Goal: Task Accomplishment & Management: Complete application form

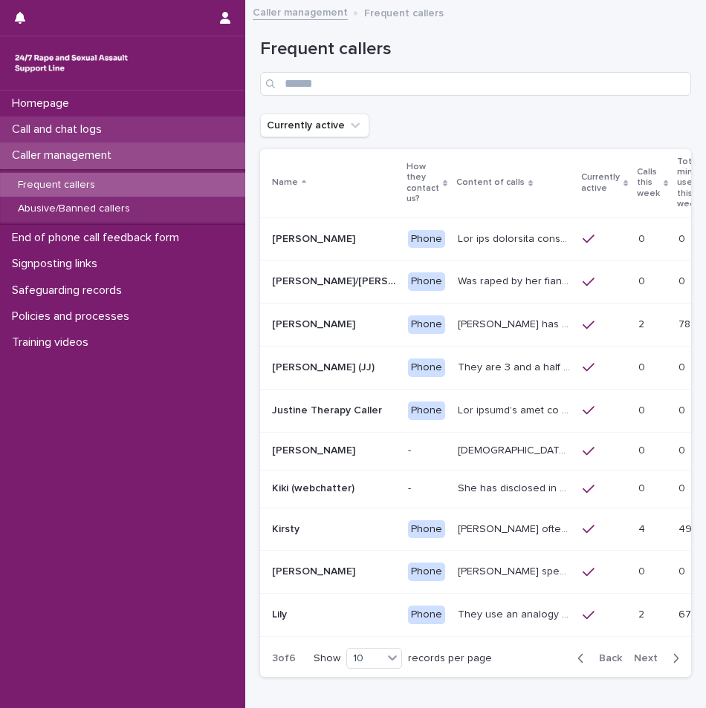
click at [114, 141] on div "Call and chat logs" at bounding box center [122, 130] width 245 height 26
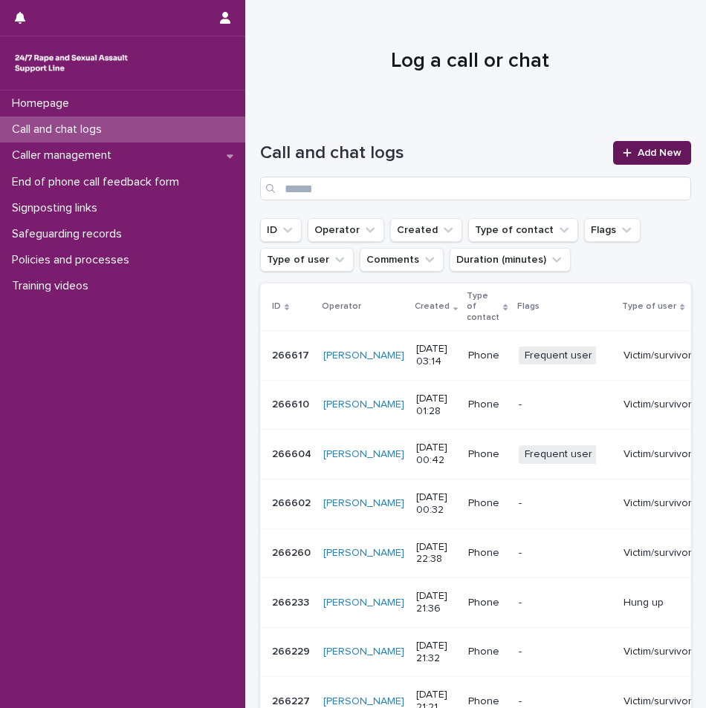
click at [665, 156] on span "Add New" at bounding box center [659, 153] width 44 height 10
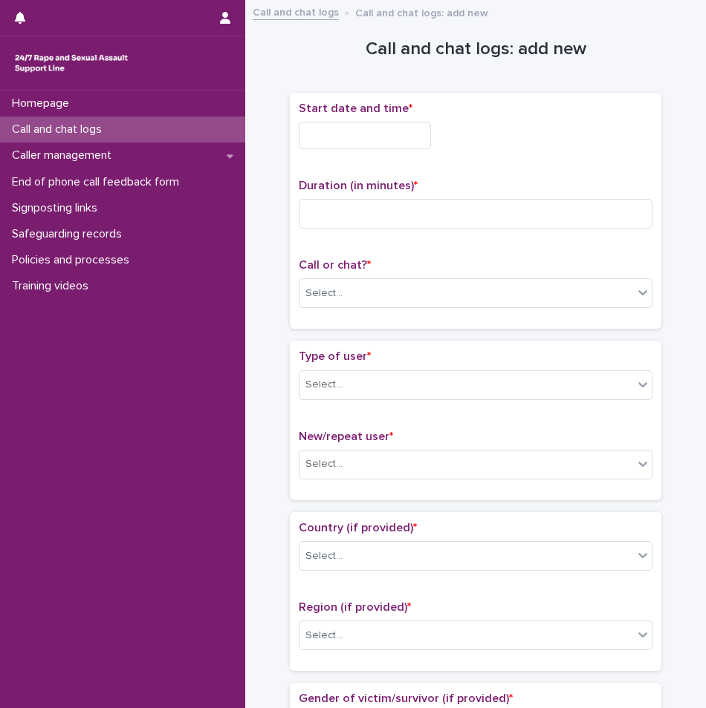
click at [364, 139] on input "text" at bounding box center [365, 135] width 132 height 27
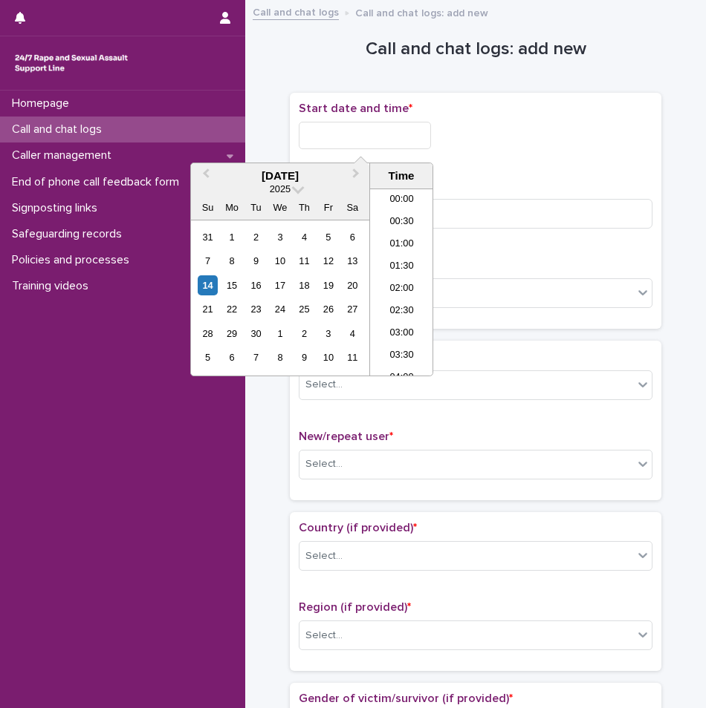
scroll to position [119, 0]
click at [400, 243] on li "03:30" at bounding box center [401, 238] width 63 height 22
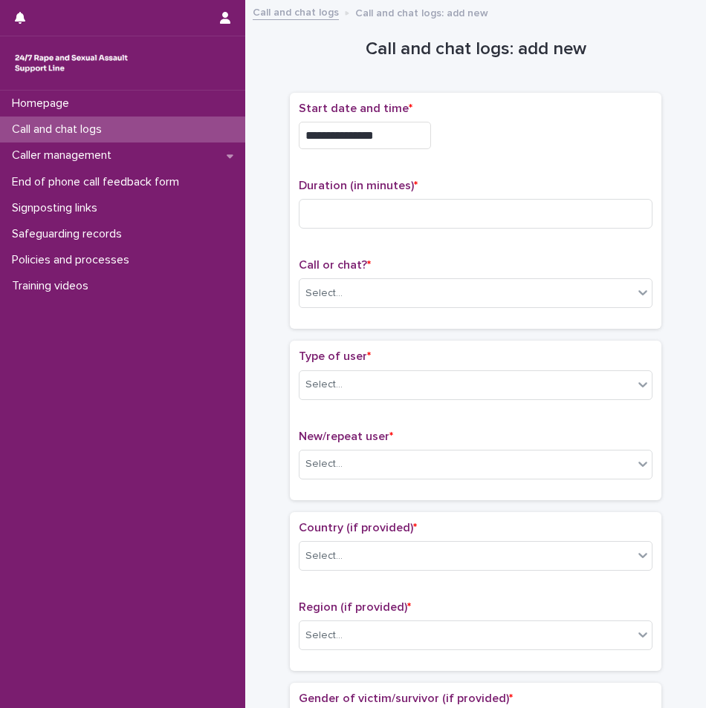
click at [409, 134] on input "**********" at bounding box center [365, 135] width 132 height 27
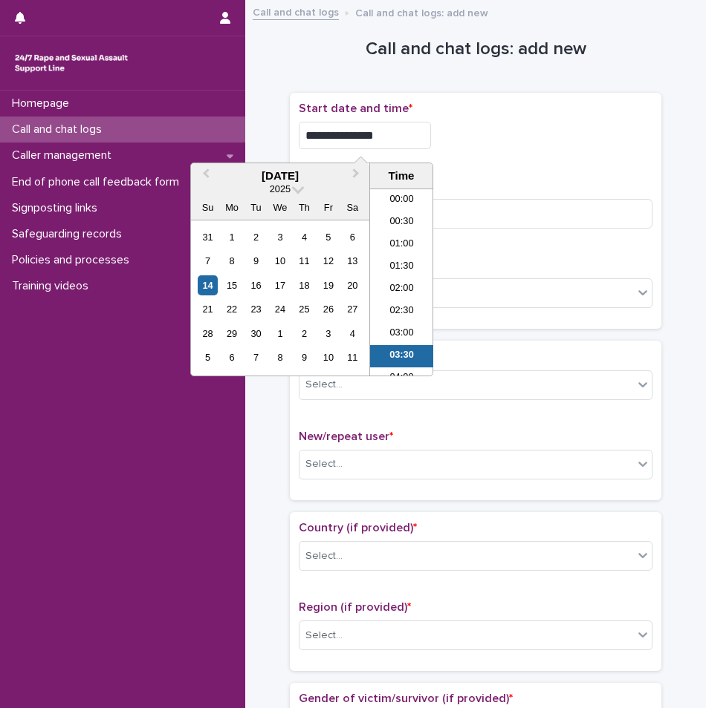
scroll to position [74, 0]
type input "**********"
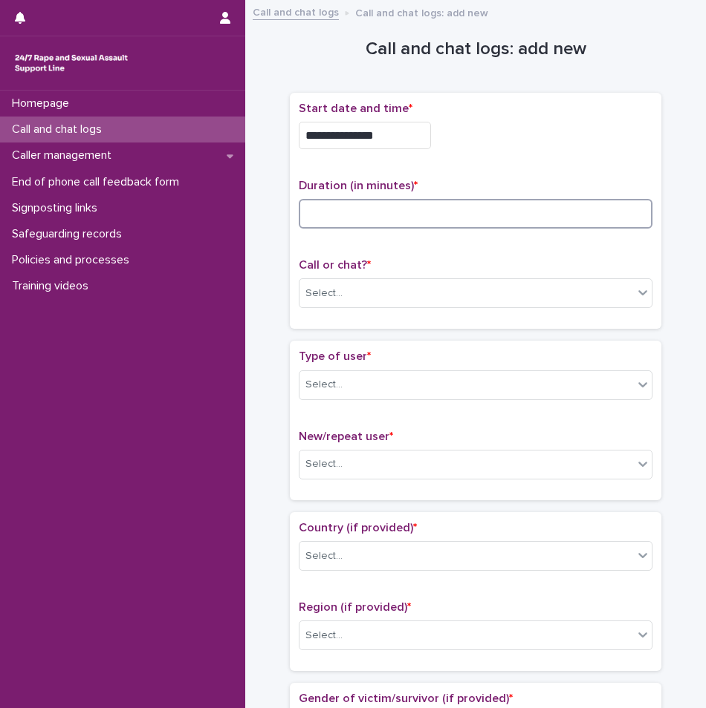
click at [558, 222] on input at bounding box center [475, 214] width 353 height 30
type input "**"
click at [458, 302] on div "Select..." at bounding box center [465, 293] width 333 height 25
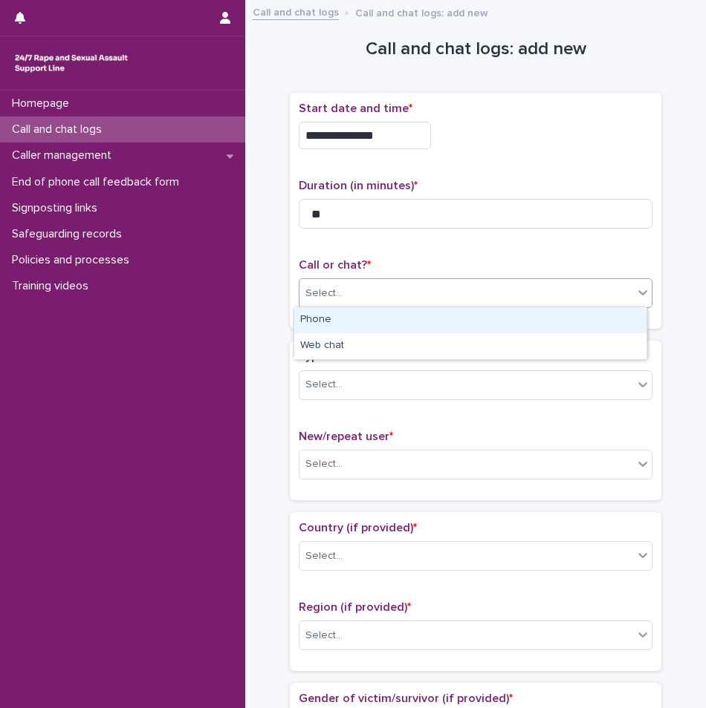
click at [369, 323] on div "Phone" at bounding box center [470, 320] width 352 height 26
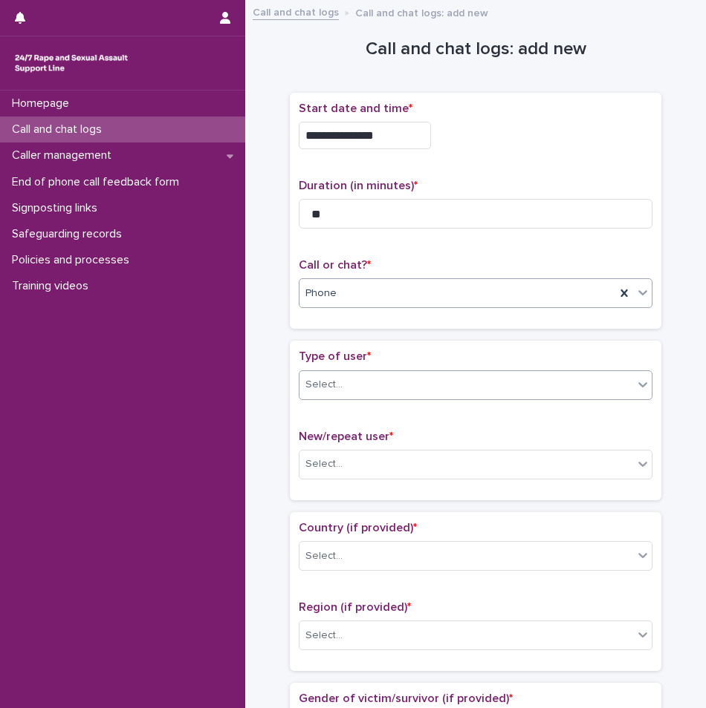
click at [384, 386] on div "Select..." at bounding box center [465, 385] width 333 height 25
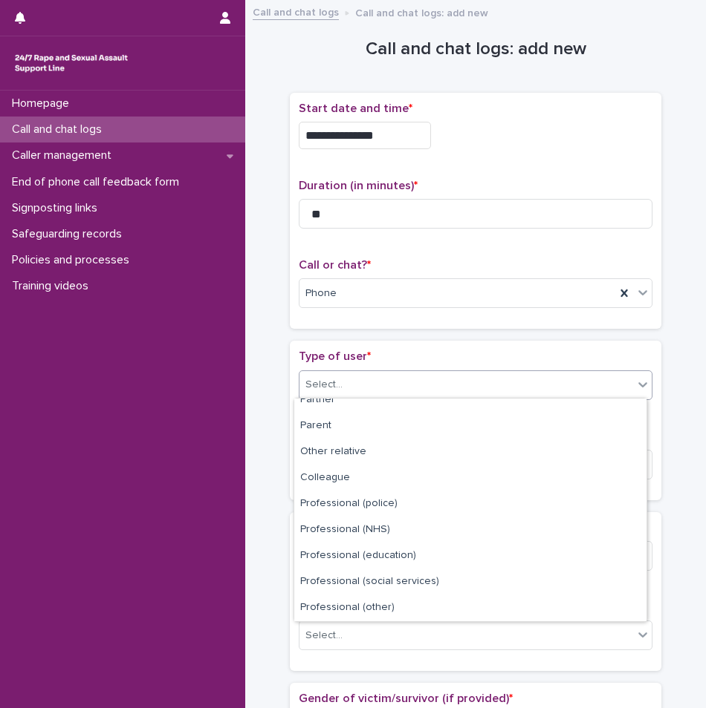
scroll to position [0, 0]
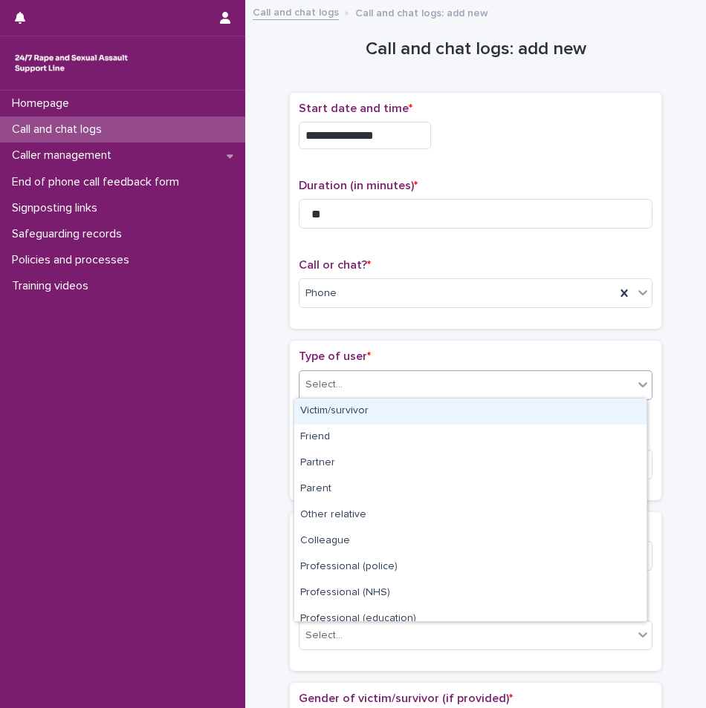
click at [457, 420] on div "Victim/survivor" at bounding box center [470, 412] width 352 height 26
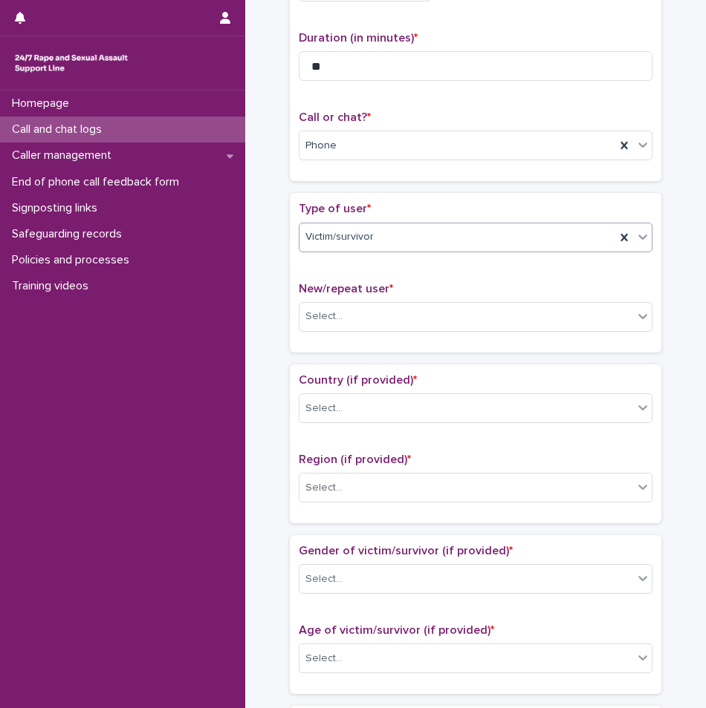
scroll to position [149, 0]
click at [429, 308] on div "Select..." at bounding box center [465, 316] width 333 height 25
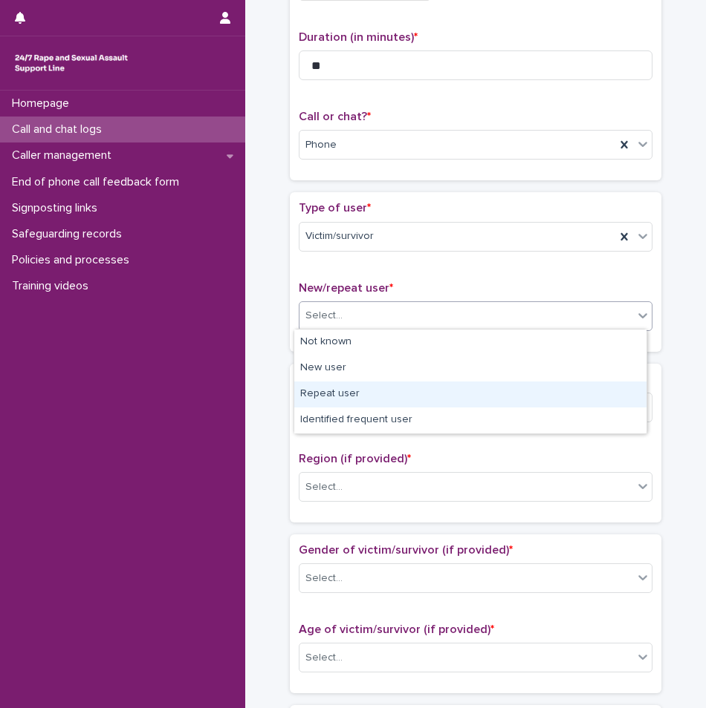
click at [371, 397] on div "Repeat user" at bounding box center [470, 395] width 352 height 26
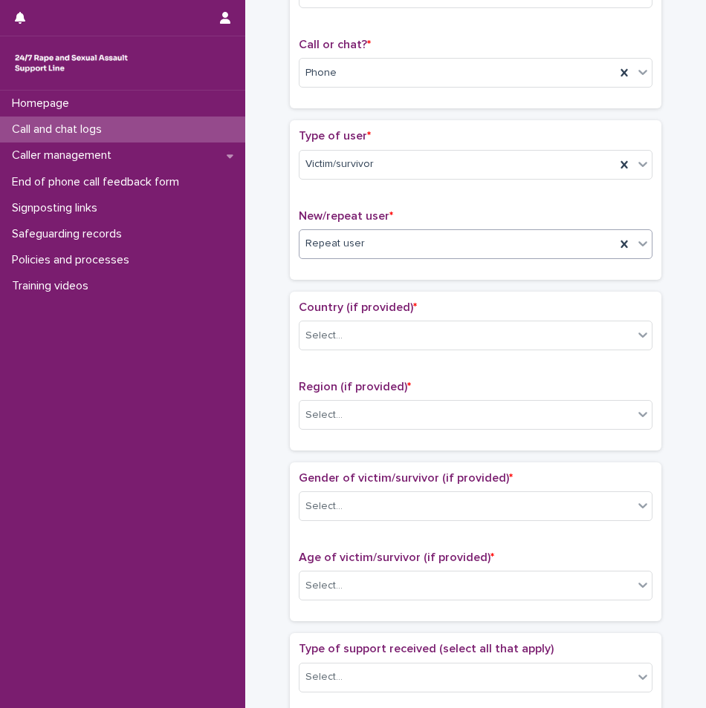
scroll to position [297, 0]
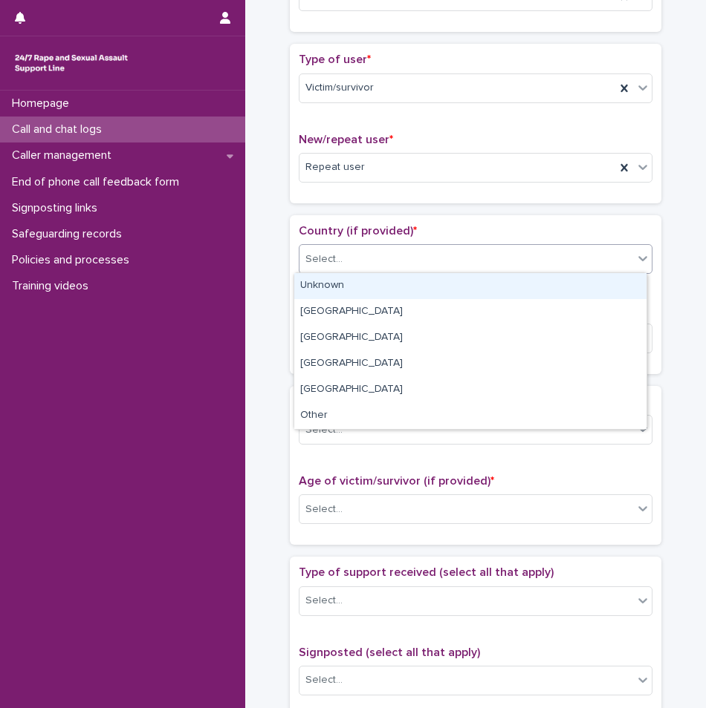
click at [403, 266] on div "Select..." at bounding box center [465, 259] width 333 height 25
click at [378, 282] on div "Unknown" at bounding box center [470, 286] width 352 height 26
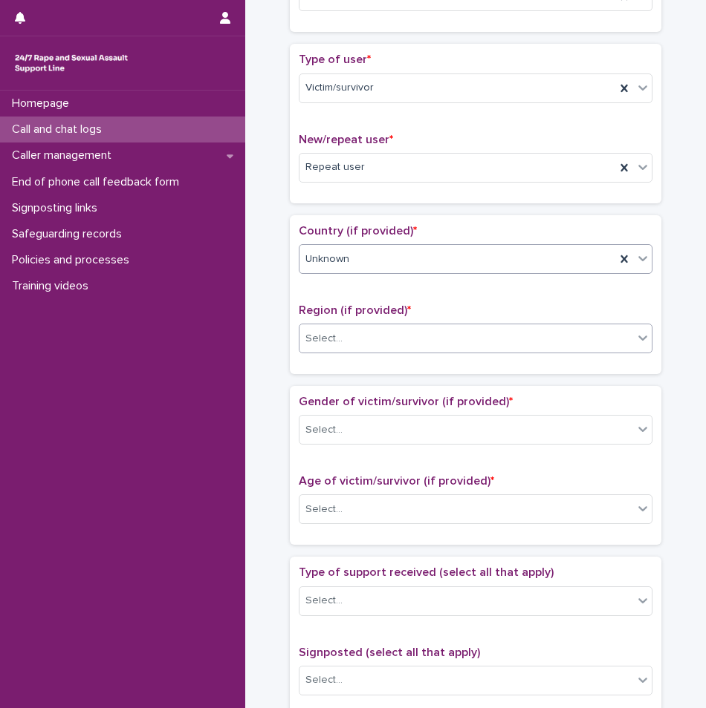
click at [375, 333] on div "Select..." at bounding box center [465, 339] width 333 height 25
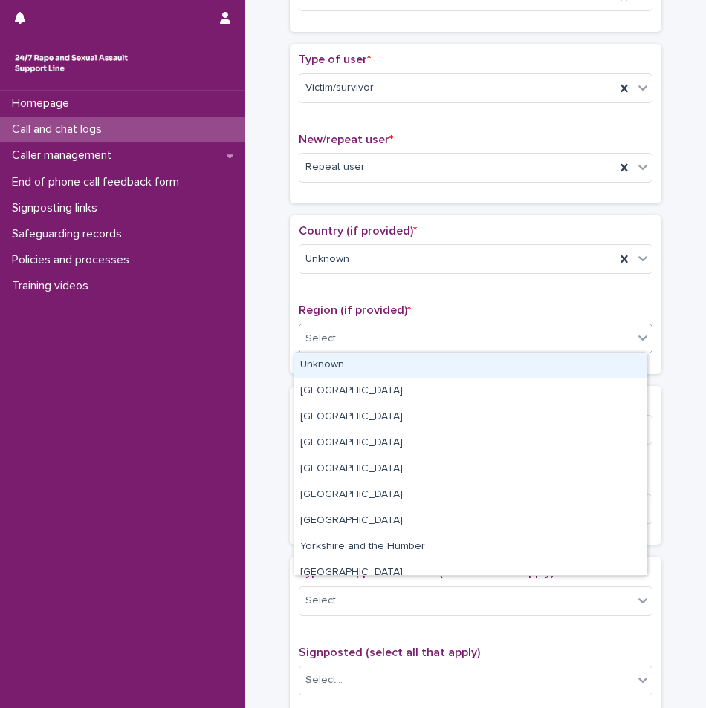
click at [368, 361] on div "Unknown" at bounding box center [470, 366] width 352 height 26
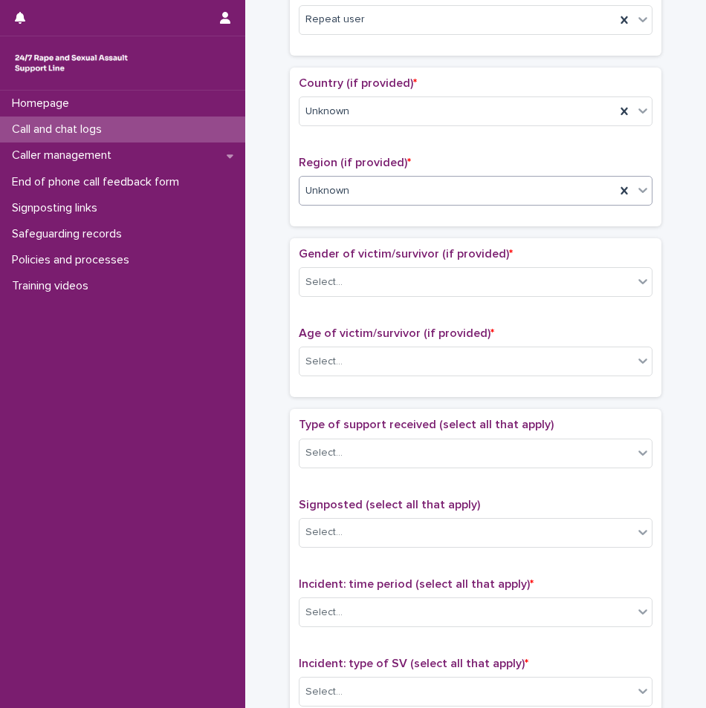
scroll to position [446, 0]
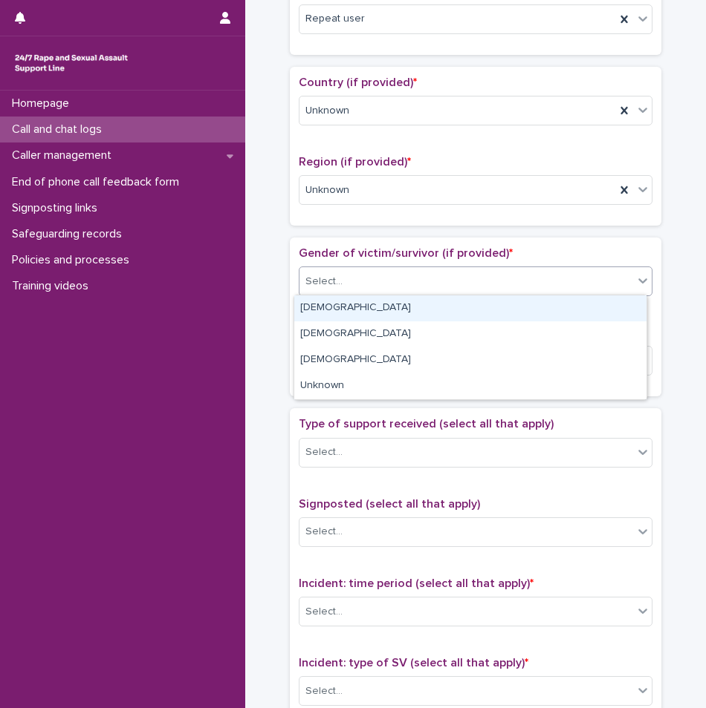
click at [376, 287] on div "Select..." at bounding box center [465, 282] width 333 height 25
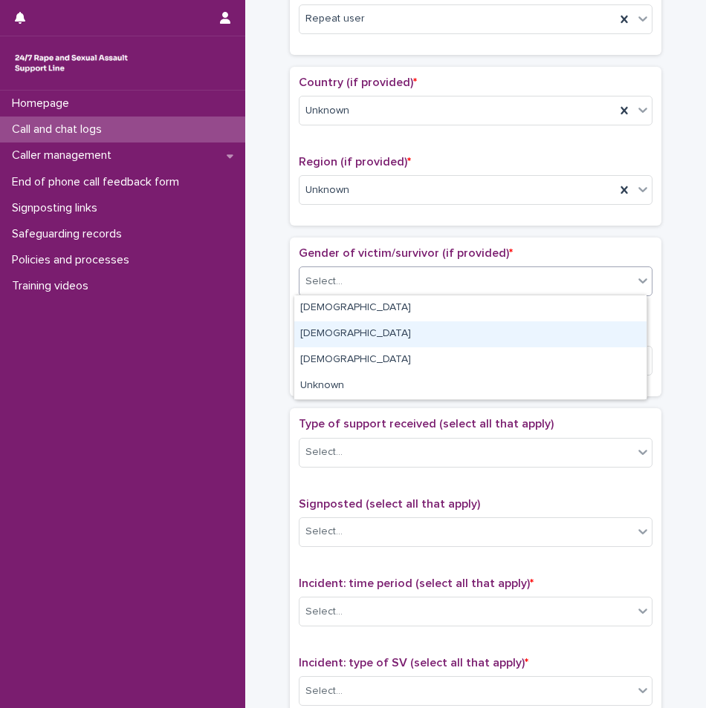
click at [346, 336] on div "[DEMOGRAPHIC_DATA]" at bounding box center [470, 335] width 352 height 26
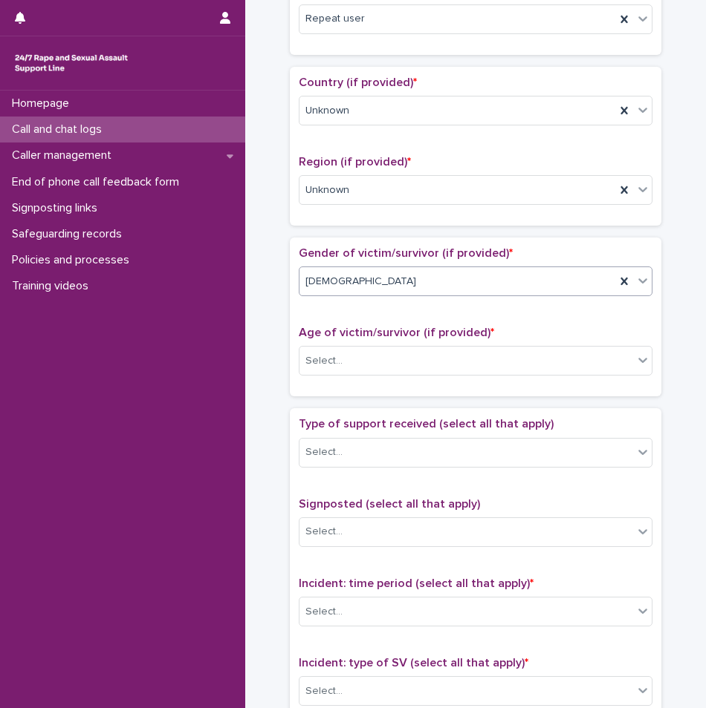
scroll to position [594, 0]
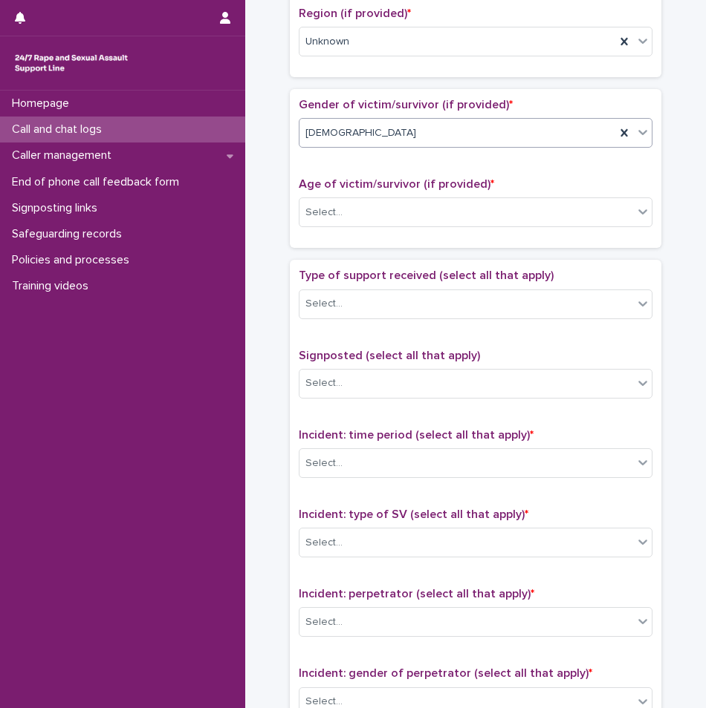
click at [383, 192] on div "Age of victim/survivor (if provided) * Select..." at bounding box center [475, 208] width 353 height 62
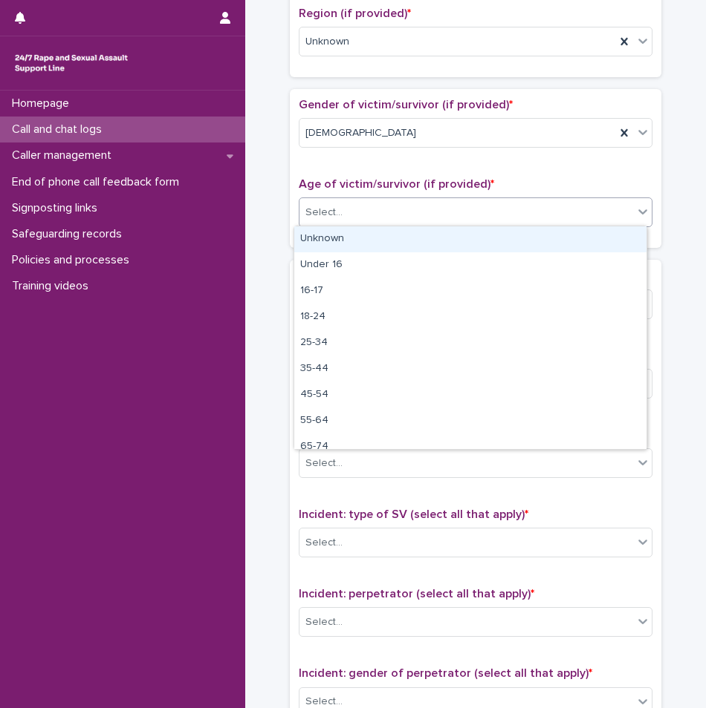
click at [376, 209] on div "Select..." at bounding box center [465, 213] width 333 height 25
click at [350, 241] on div "Unknown" at bounding box center [470, 240] width 352 height 26
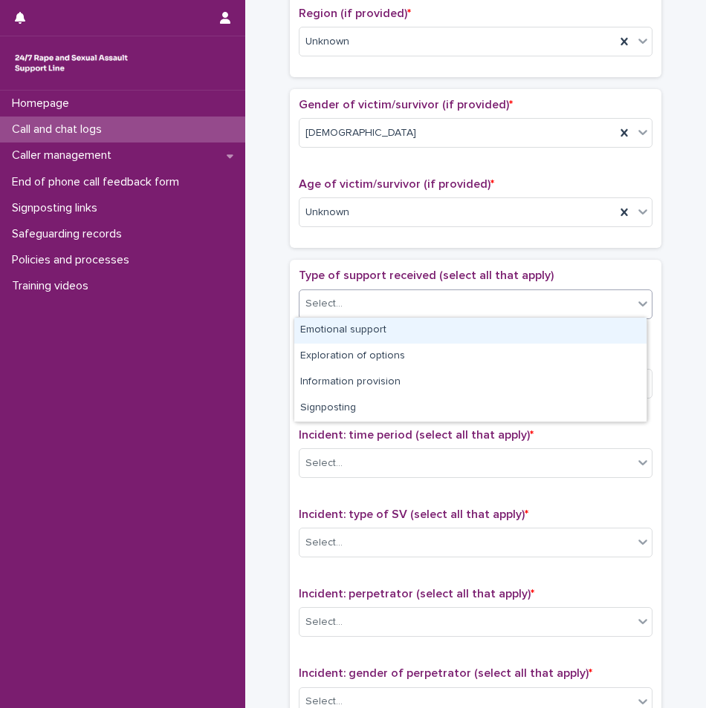
click at [371, 294] on div "Select..." at bounding box center [465, 304] width 333 height 25
click at [362, 330] on div "Emotional support" at bounding box center [470, 331] width 352 height 26
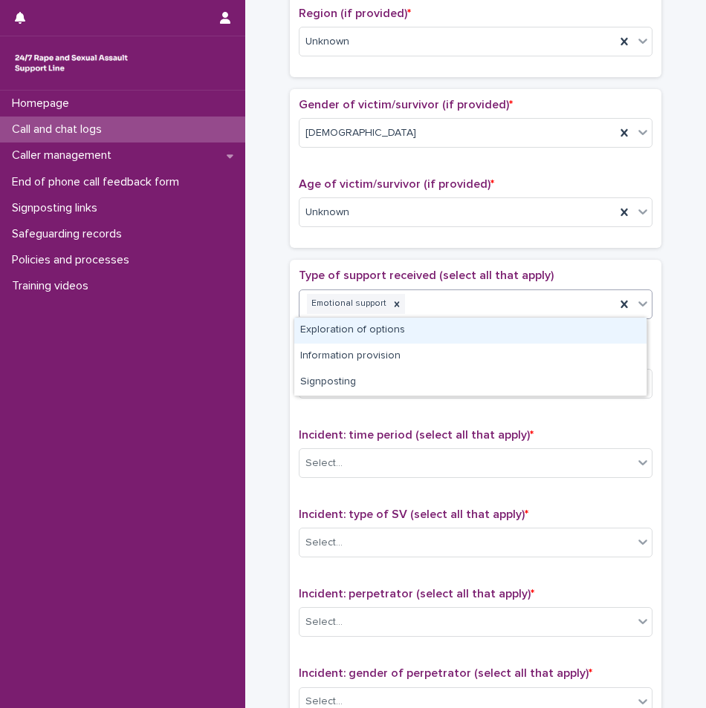
click at [457, 310] on div "Emotional support" at bounding box center [457, 304] width 316 height 26
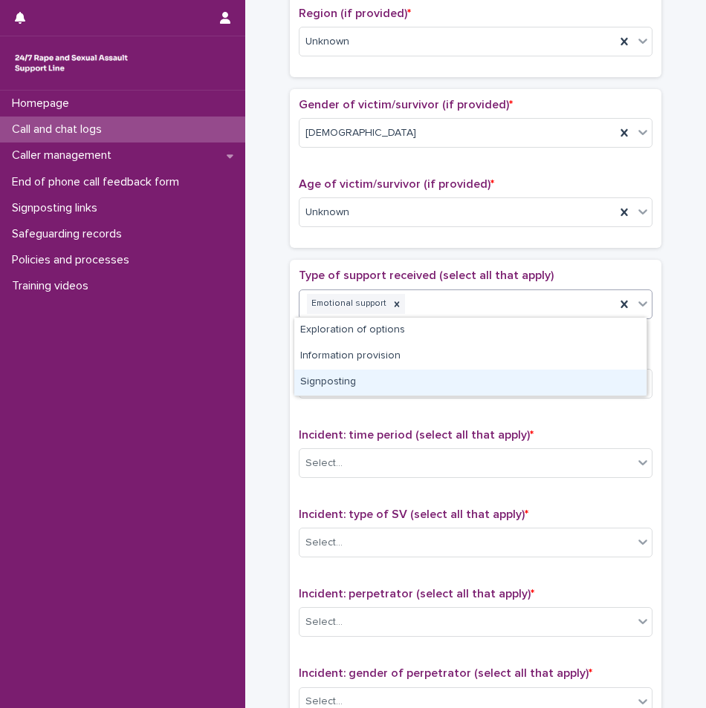
click at [365, 375] on div "Signposting" at bounding box center [470, 383] width 352 height 26
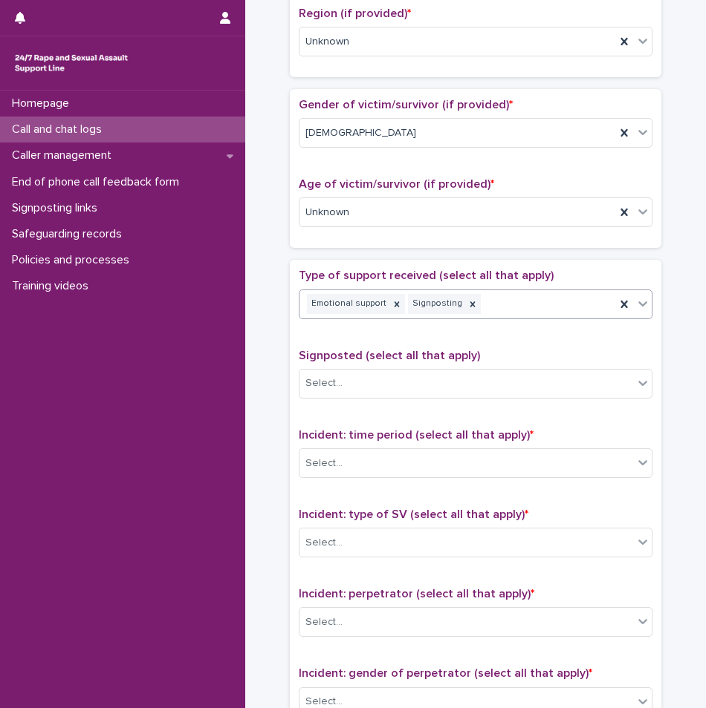
scroll to position [668, 0]
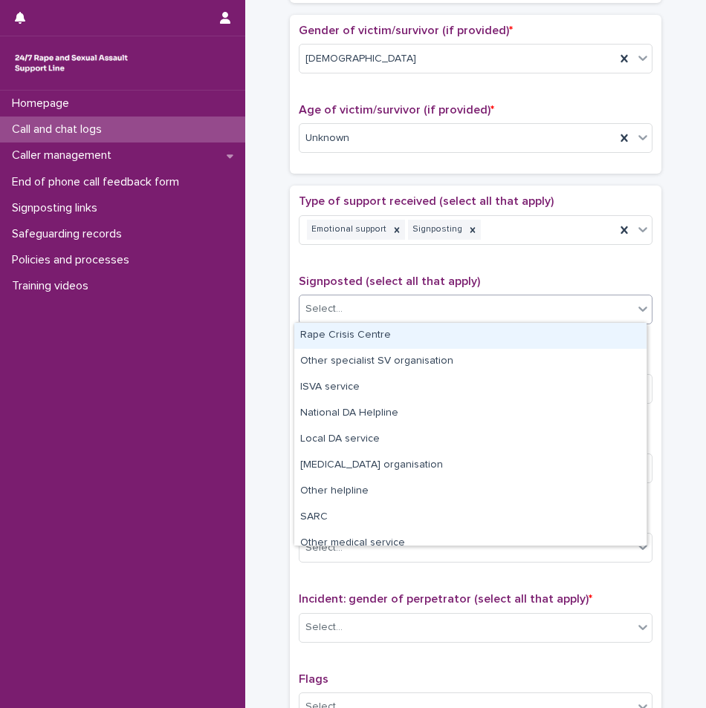
click at [405, 299] on div "Select..." at bounding box center [465, 309] width 333 height 25
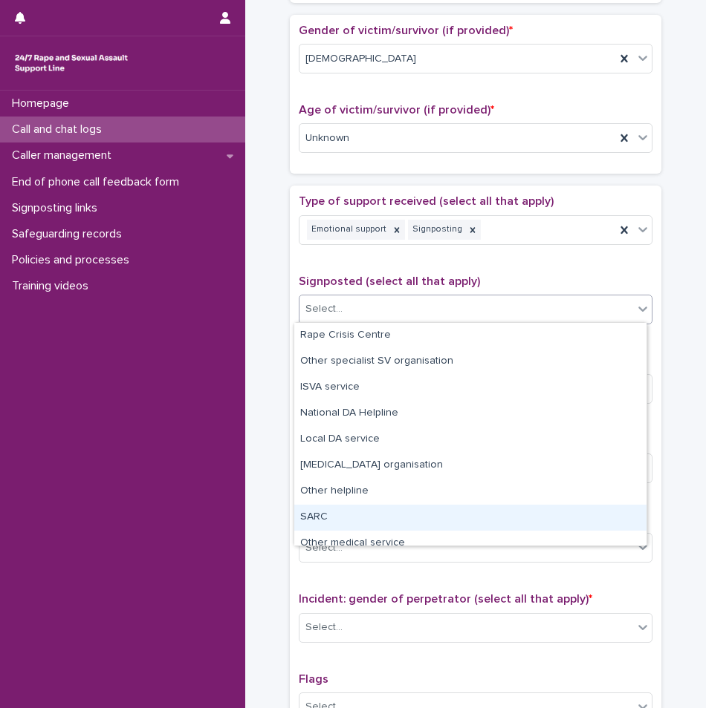
click at [333, 517] on div "SARC" at bounding box center [470, 518] width 352 height 26
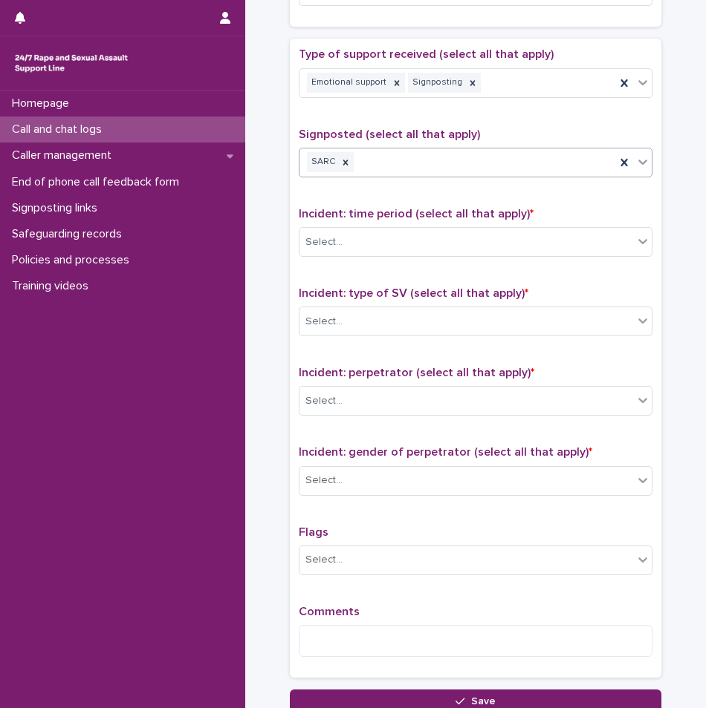
scroll to position [817, 0]
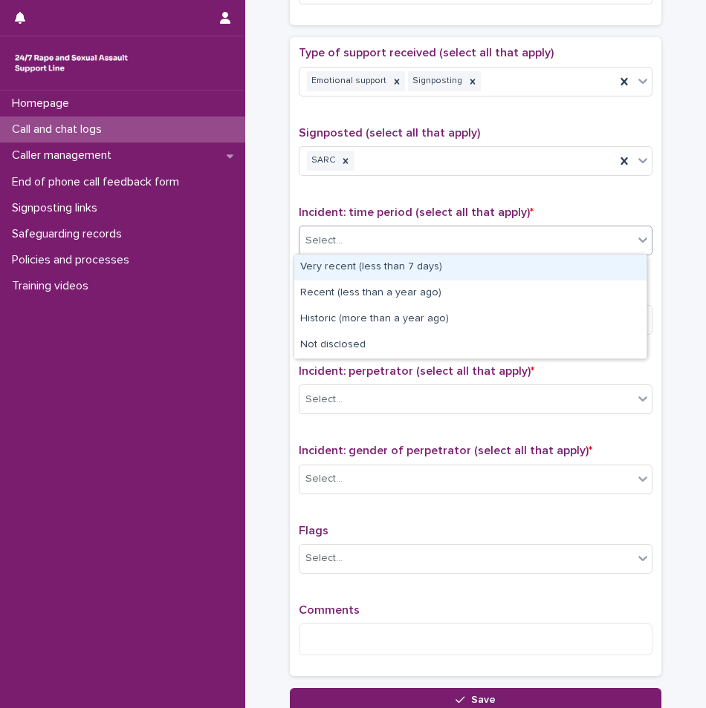
click at [344, 231] on div "Select..." at bounding box center [465, 241] width 333 height 25
drag, startPoint x: 357, startPoint y: 284, endPoint x: 360, endPoint y: 260, distance: 24.7
click at [360, 260] on div "Very recent (less than 7 days)" at bounding box center [470, 268] width 352 height 26
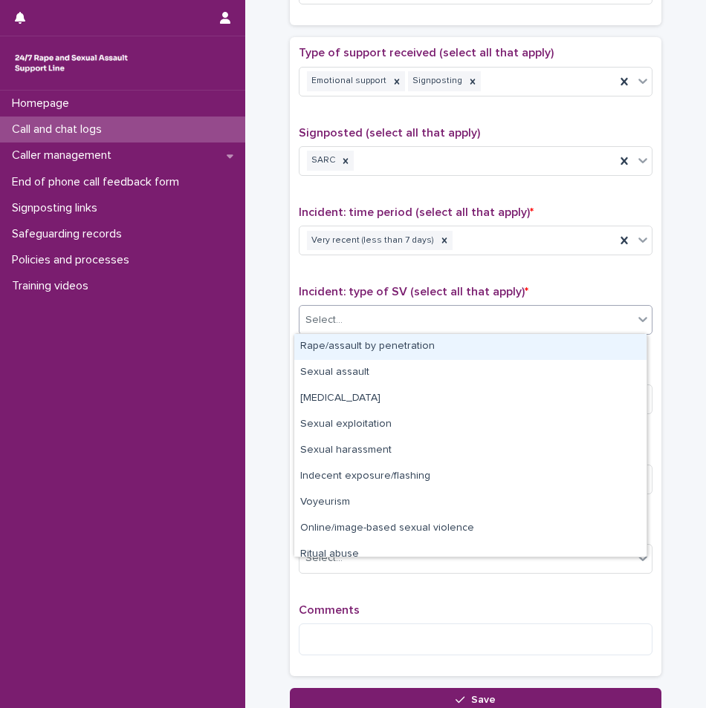
click at [360, 326] on div "Select..." at bounding box center [465, 320] width 333 height 25
click at [361, 338] on div "Rape/assault by penetration" at bounding box center [470, 347] width 352 height 26
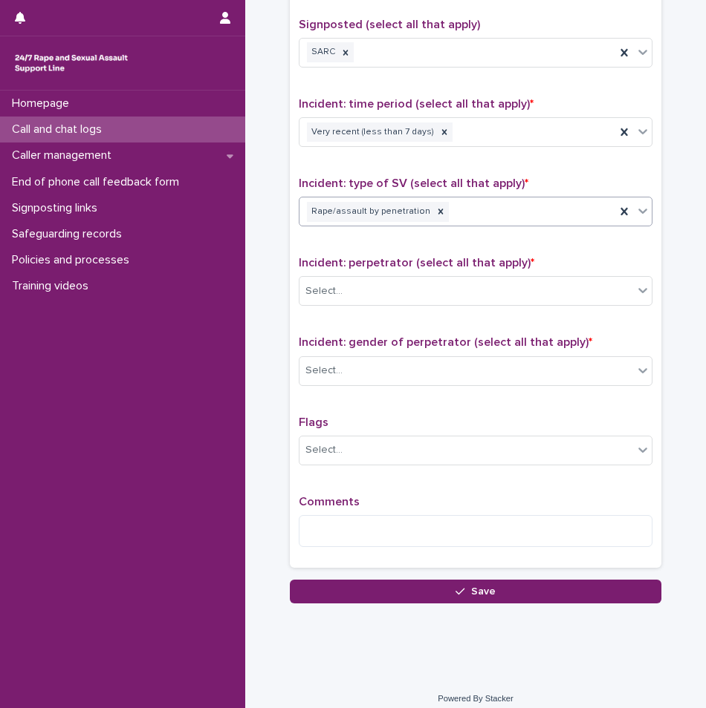
scroll to position [935, 0]
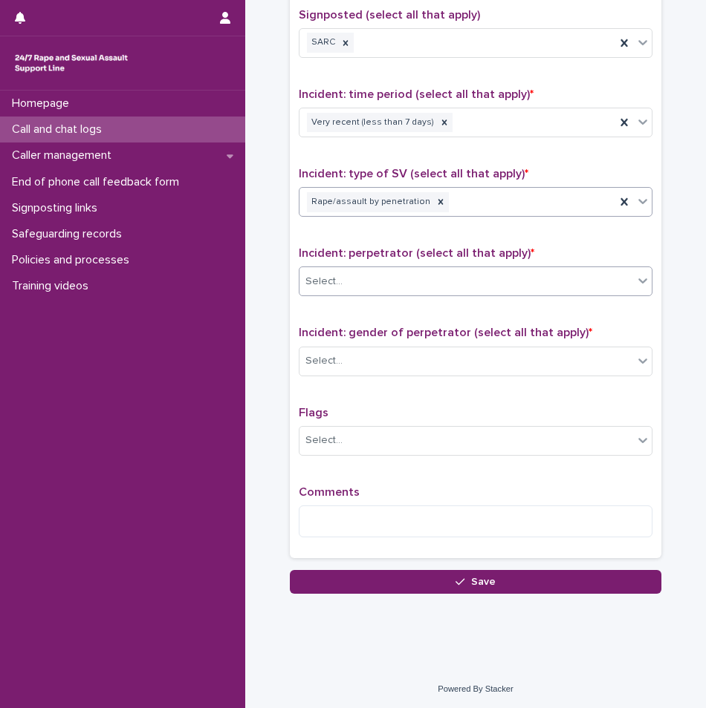
click at [360, 289] on div "Select..." at bounding box center [465, 282] width 333 height 25
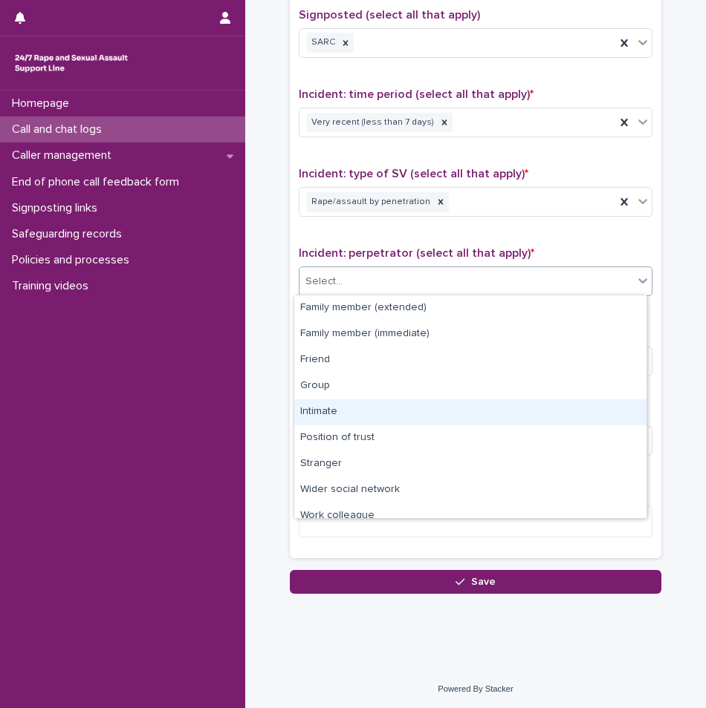
click at [345, 407] on div "Intimate" at bounding box center [470, 413] width 352 height 26
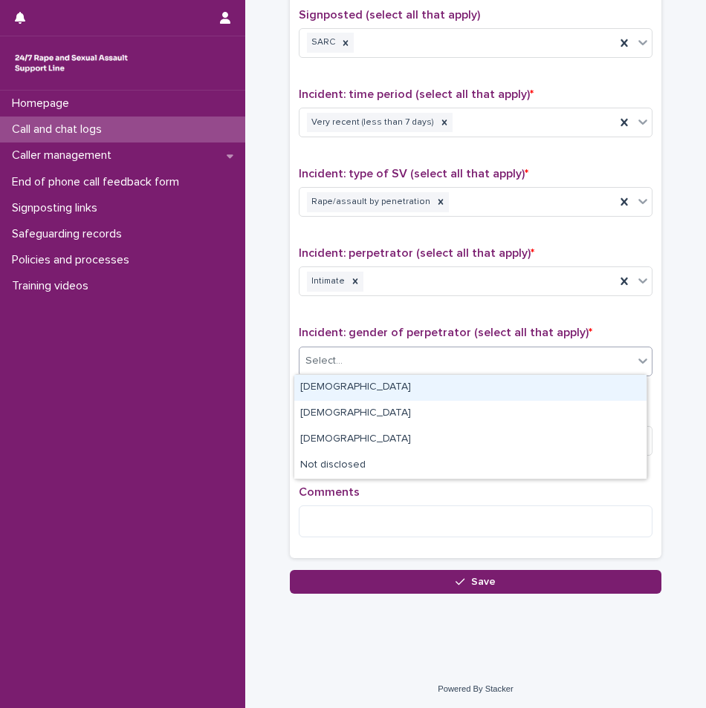
click at [368, 372] on div "Select..." at bounding box center [475, 362] width 353 height 30
click at [363, 385] on div "[DEMOGRAPHIC_DATA]" at bounding box center [470, 388] width 352 height 26
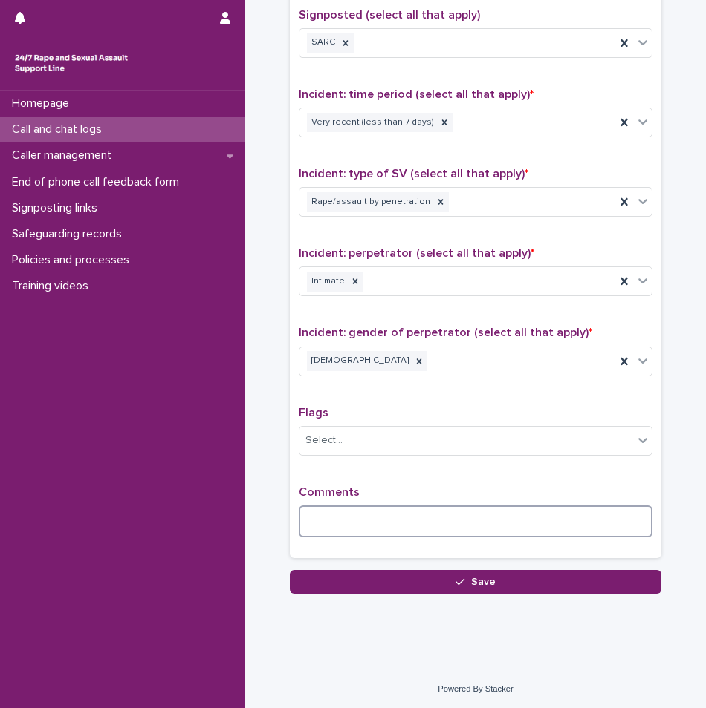
click at [327, 508] on textarea at bounding box center [475, 522] width 353 height 32
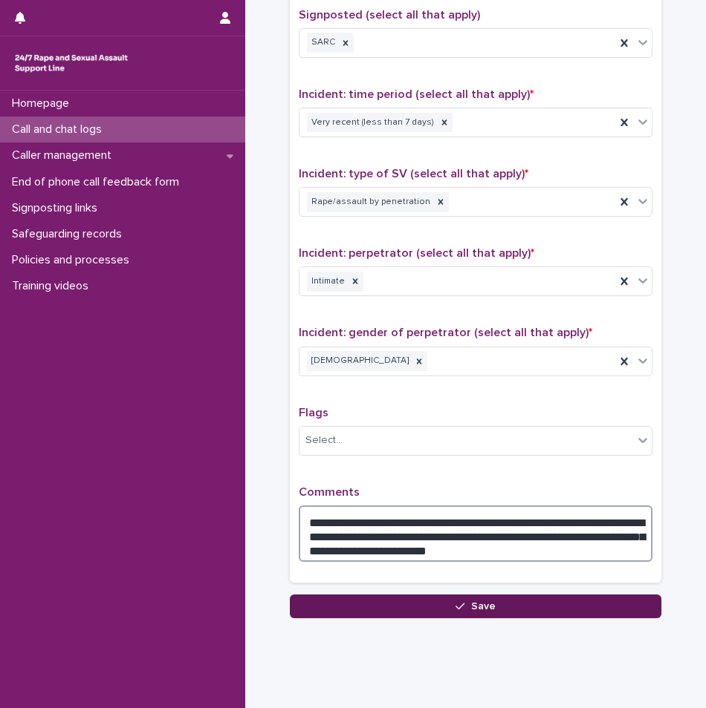
type textarea "**********"
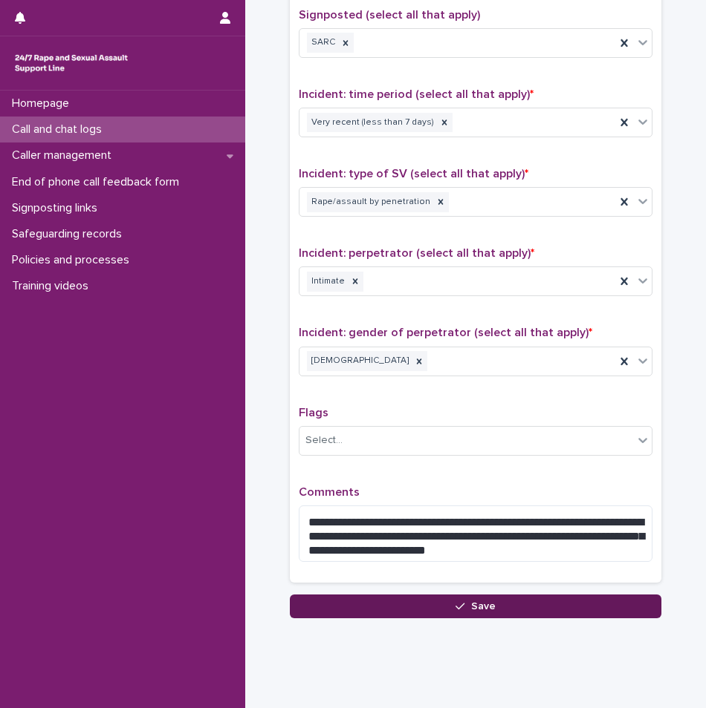
click at [482, 613] on button "Save" at bounding box center [475, 607] width 371 height 24
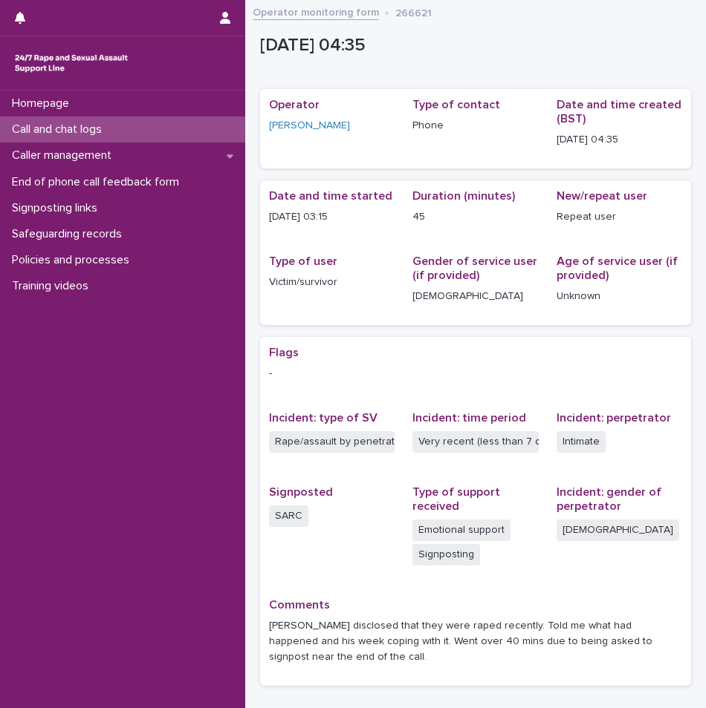
click at [68, 127] on p "Call and chat logs" at bounding box center [60, 130] width 108 height 14
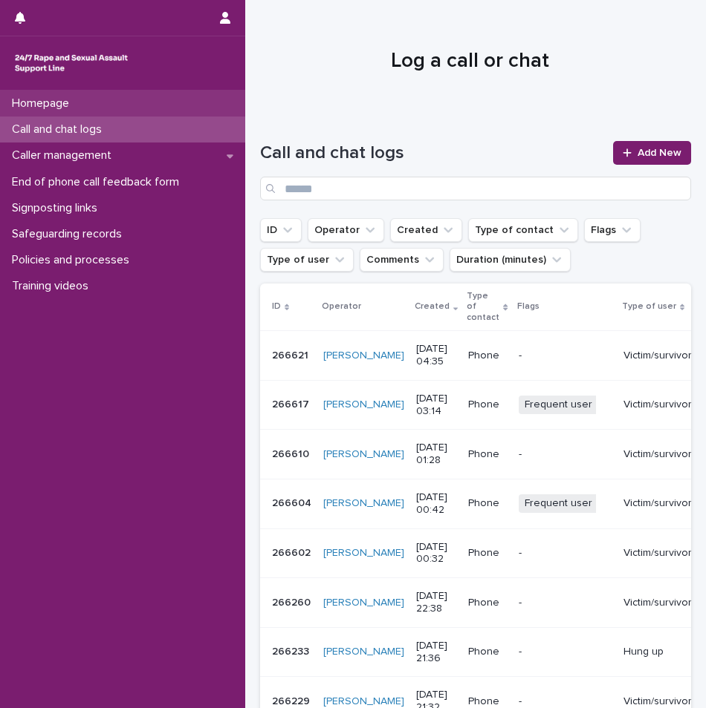
click at [66, 110] on p "Homepage" at bounding box center [43, 104] width 75 height 14
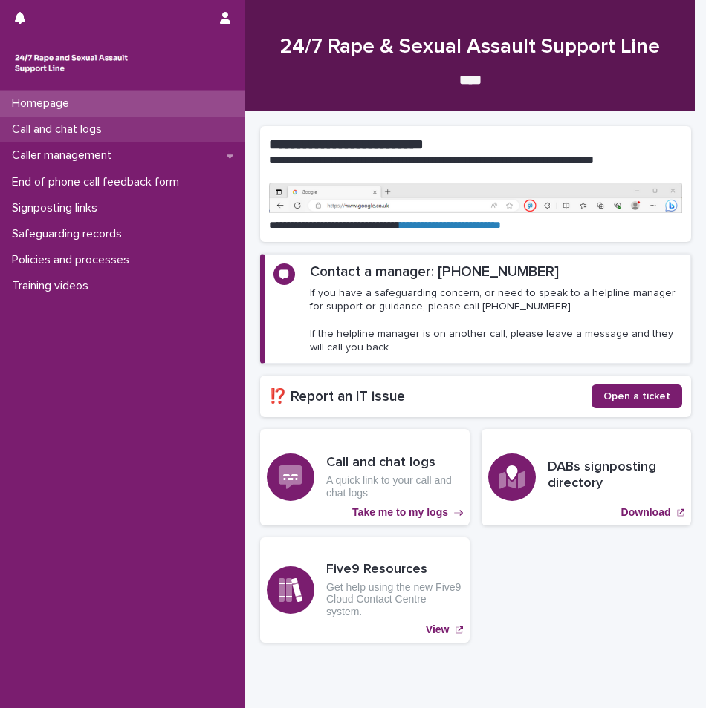
click at [85, 127] on p "Call and chat logs" at bounding box center [60, 130] width 108 height 14
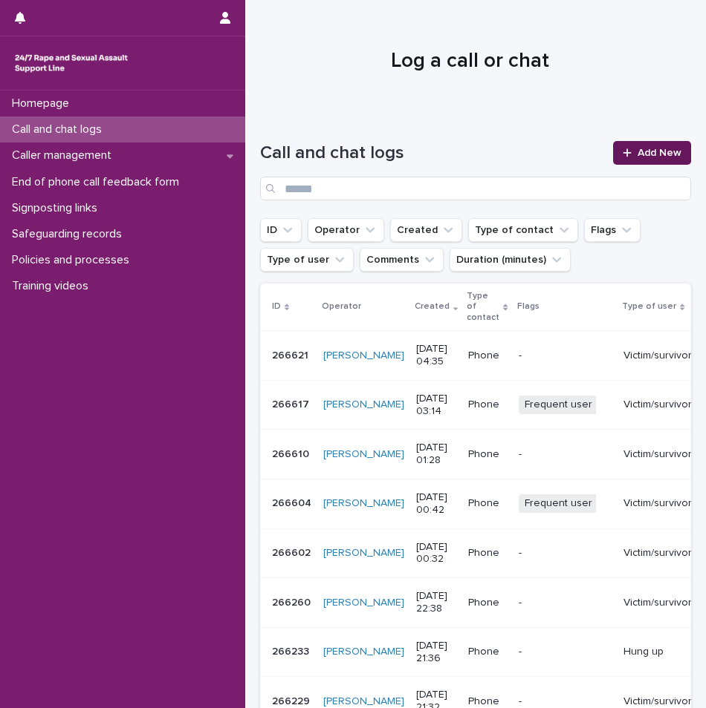
click at [653, 146] on link "Add New" at bounding box center [652, 153] width 78 height 24
